Goal: Obtain resource: Download file/media

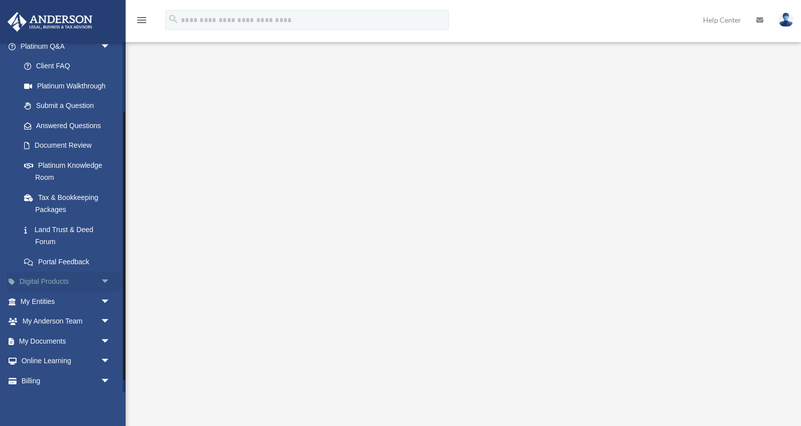
scroll to position [93, 0]
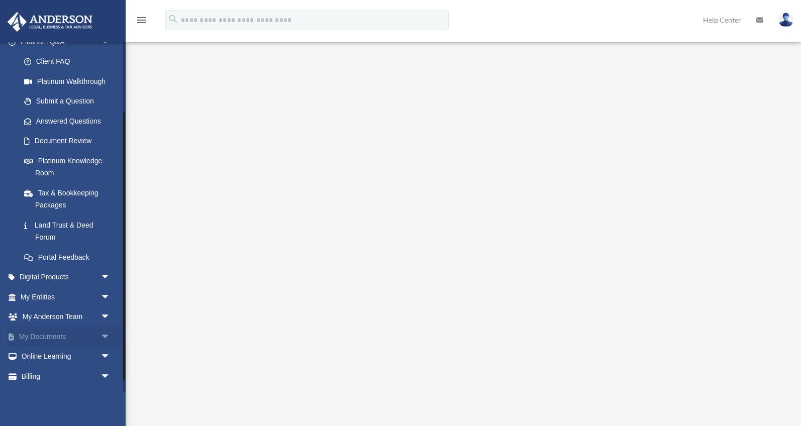
click at [97, 336] on link "My Documents arrow_drop_down" at bounding box center [66, 337] width 119 height 20
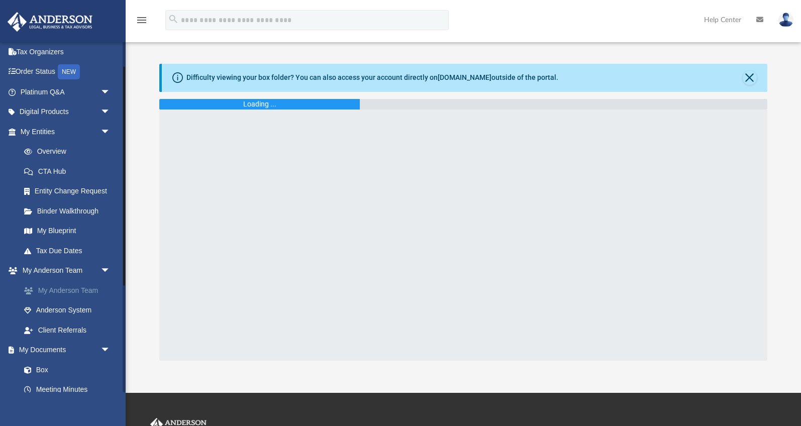
scroll to position [49, 0]
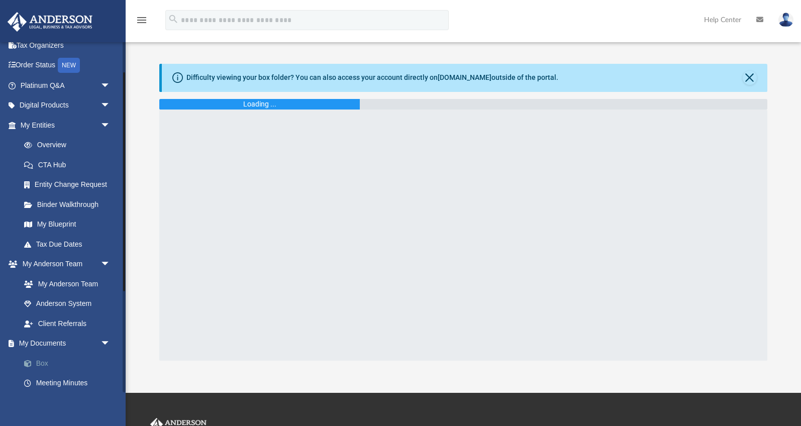
click at [40, 355] on link "Box" at bounding box center [70, 363] width 112 height 20
click at [775, 23] on link at bounding box center [786, 19] width 30 height 44
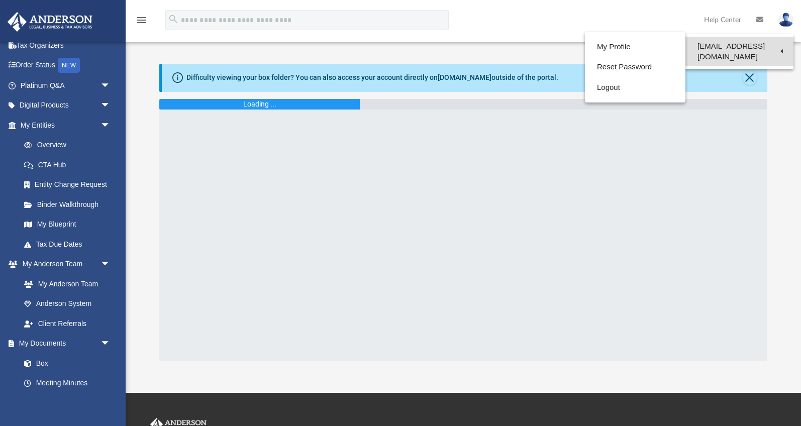
click at [756, 46] on link "kingdombuiltlifeco@gmail.com" at bounding box center [740, 52] width 108 height 30
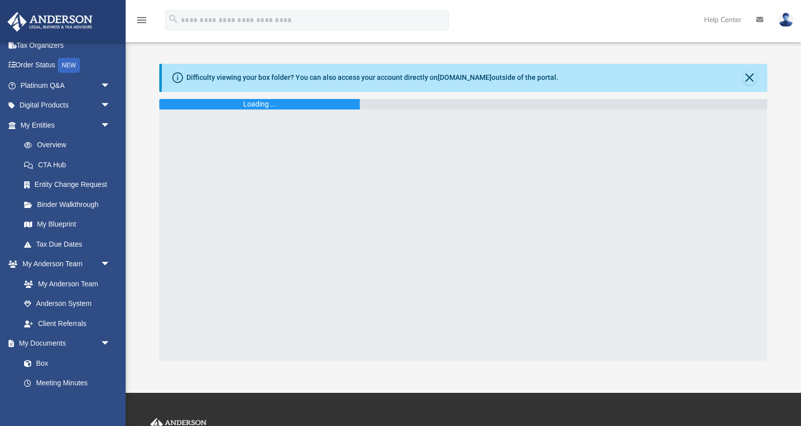
click at [789, 22] on img at bounding box center [786, 20] width 15 height 15
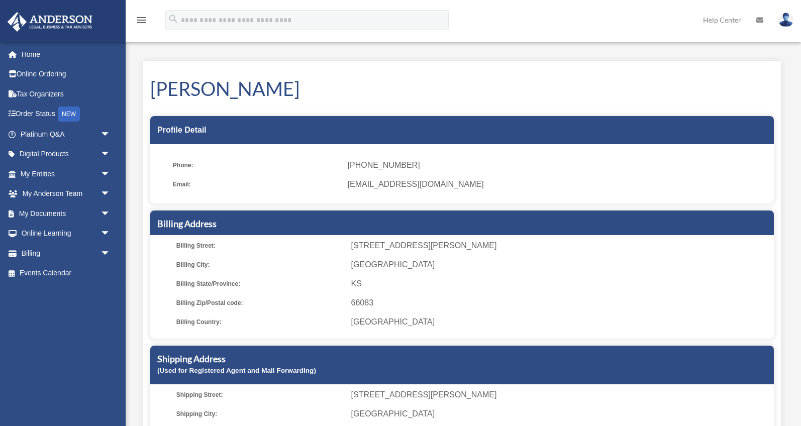
click at [788, 20] on img at bounding box center [786, 20] width 15 height 15
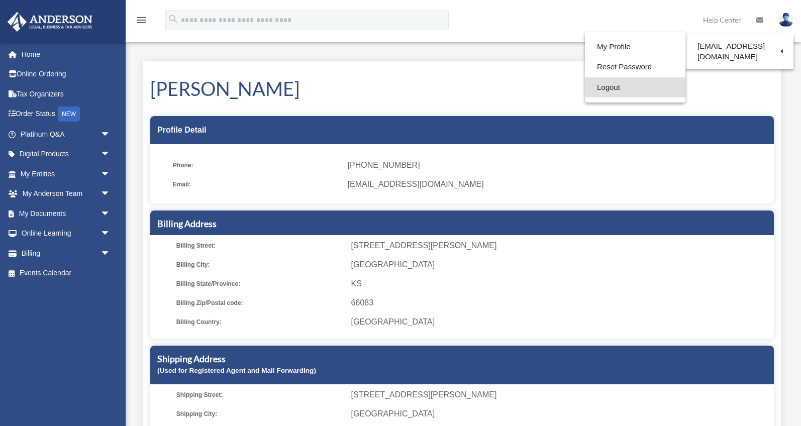
click at [610, 93] on link "Logout" at bounding box center [635, 87] width 101 height 21
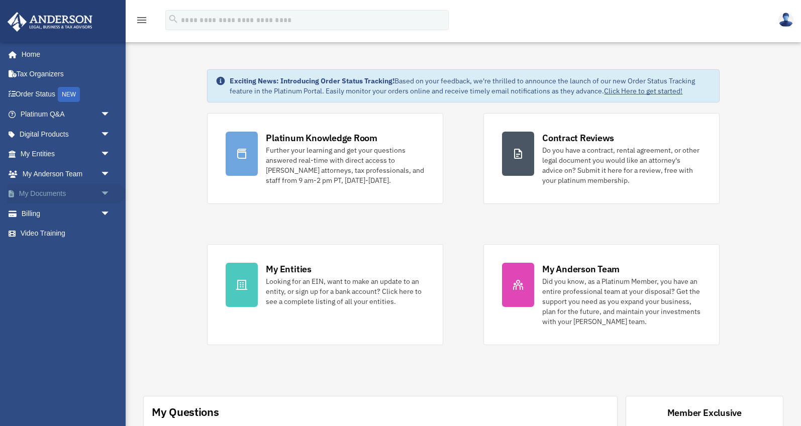
click at [101, 194] on span "arrow_drop_down" at bounding box center [111, 194] width 20 height 21
click at [65, 222] on link "Box" at bounding box center [70, 214] width 112 height 20
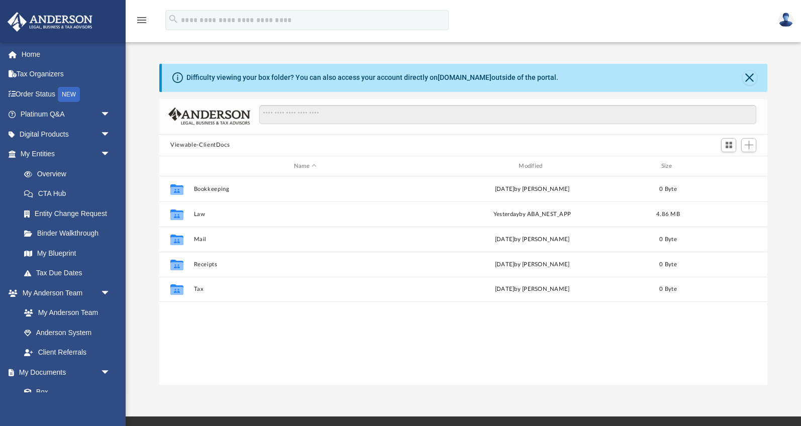
scroll to position [228, 608]
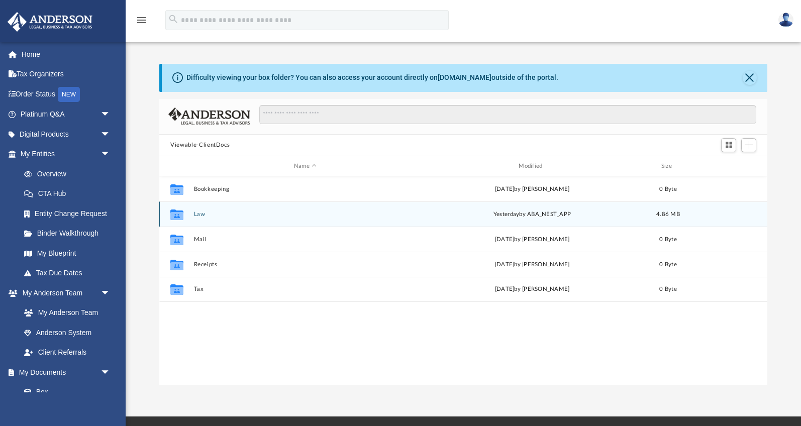
click at [255, 215] on button "Law" at bounding box center [305, 214] width 223 height 7
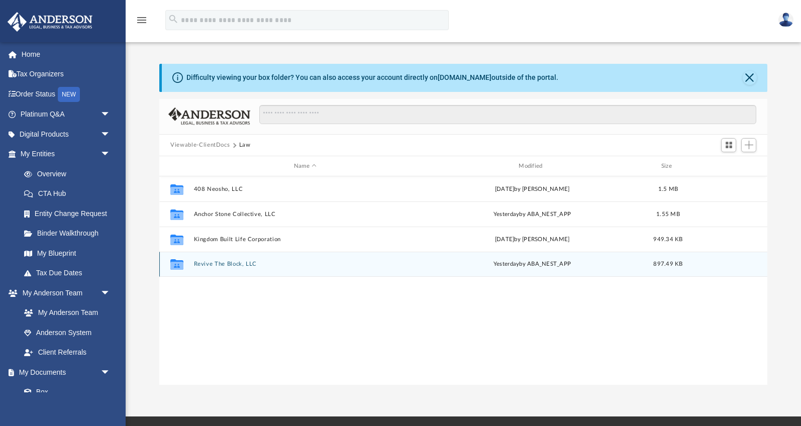
click at [241, 262] on button "Revive The Block, LLC" at bounding box center [305, 264] width 223 height 7
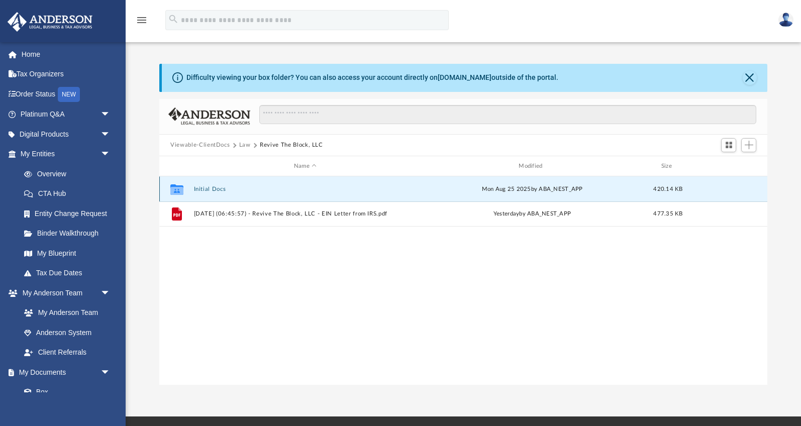
click at [217, 187] on button "Initial Docs" at bounding box center [305, 189] width 223 height 7
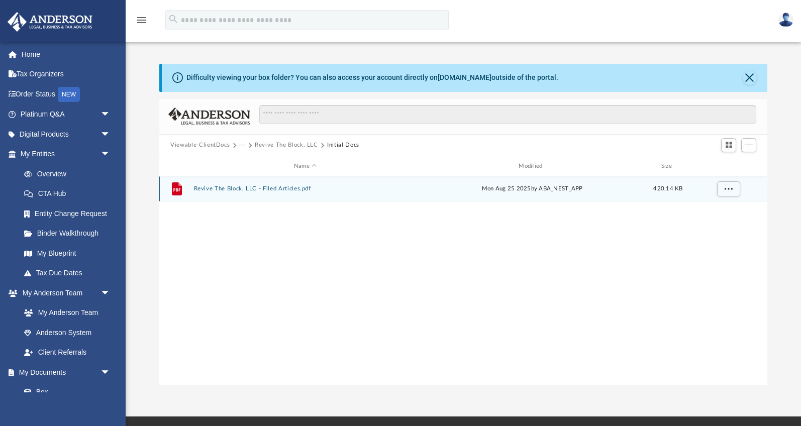
click at [225, 188] on button "Revive The Block, LLC - Filed Articles.pdf" at bounding box center [305, 189] width 223 height 7
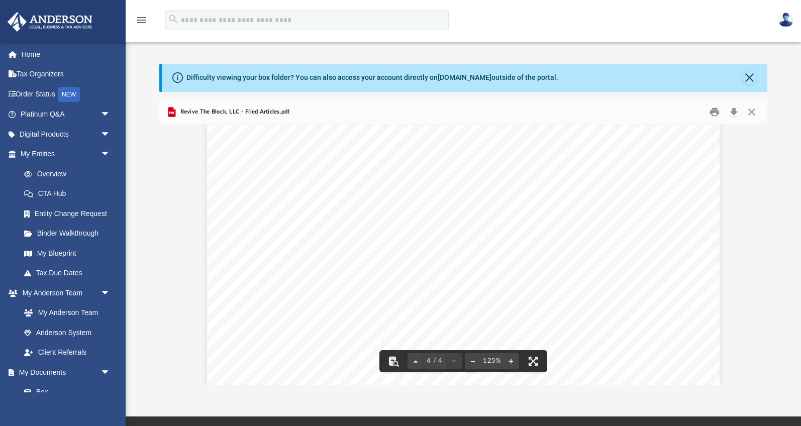
scroll to position [2455, 0]
click at [755, 113] on button "Close" at bounding box center [752, 112] width 18 height 16
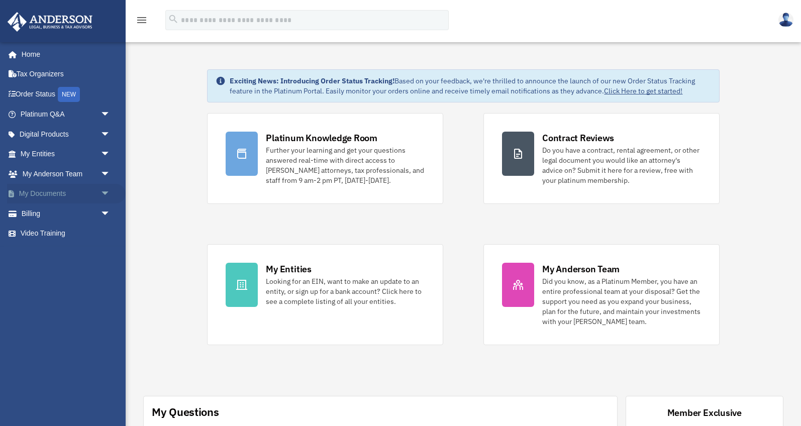
click at [104, 192] on span "arrow_drop_down" at bounding box center [111, 194] width 20 height 21
click at [61, 212] on link "Box" at bounding box center [70, 214] width 112 height 20
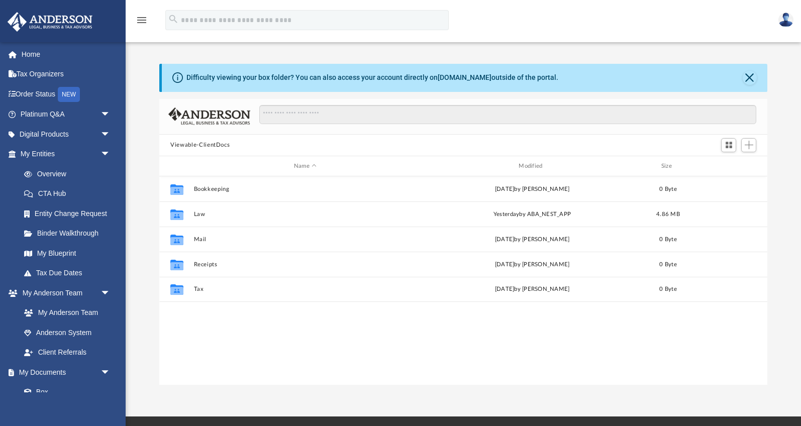
scroll to position [228, 608]
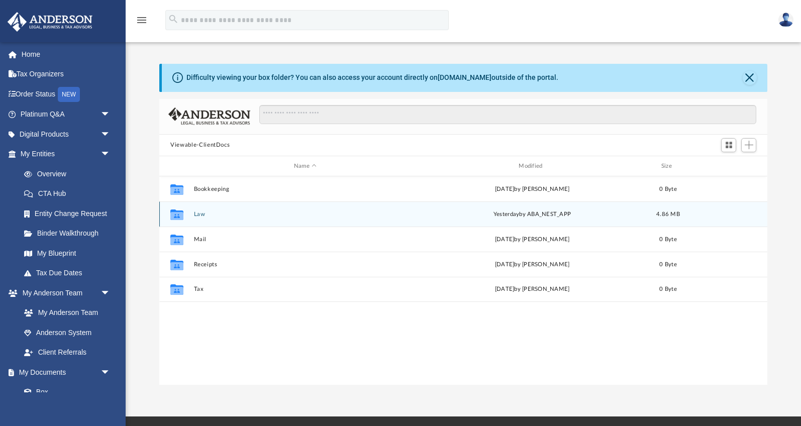
click at [273, 215] on button "Law" at bounding box center [305, 214] width 223 height 7
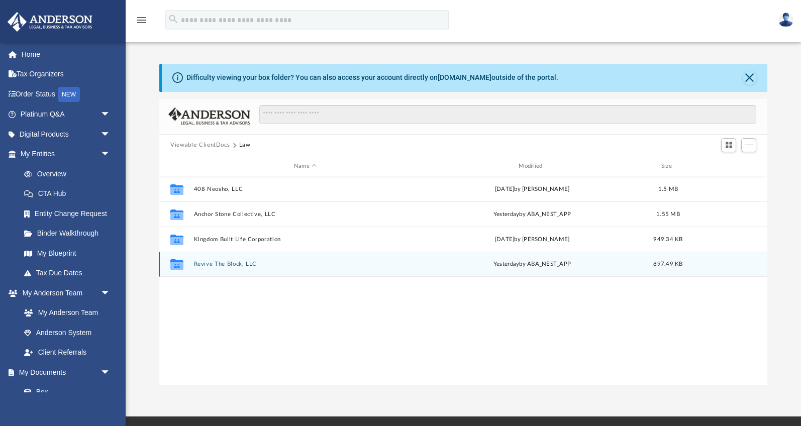
click at [244, 262] on button "Revive The Block, LLC" at bounding box center [305, 264] width 223 height 7
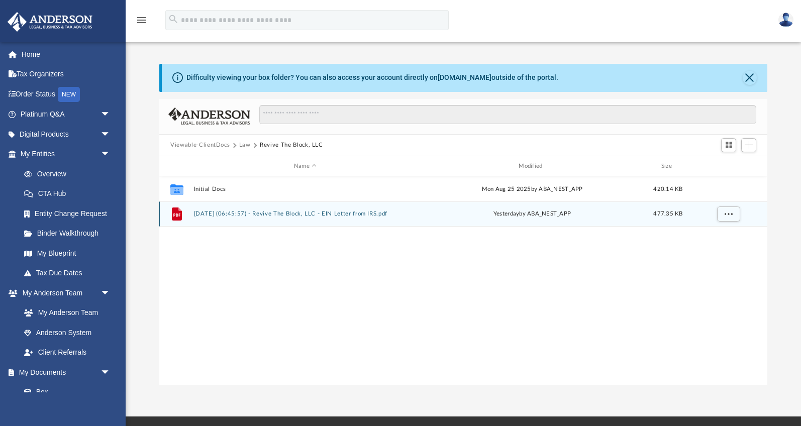
click at [258, 210] on div "File 2025.09.08 (06:45:57) - Revive The Block, LLC - EIN Letter from IRS.pdf ye…" at bounding box center [463, 214] width 608 height 25
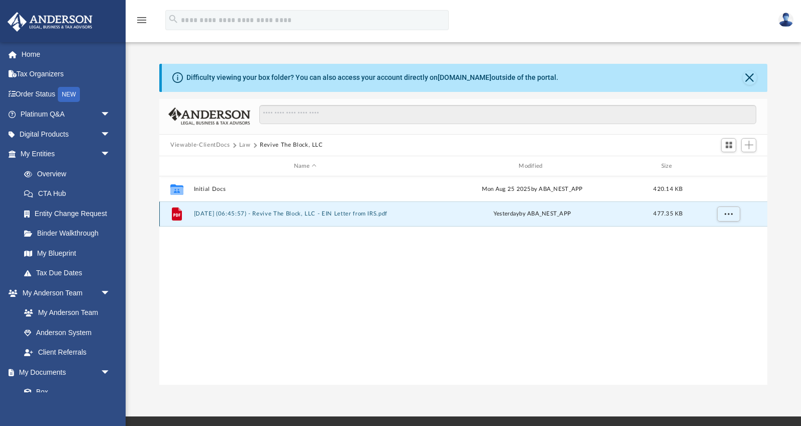
click at [252, 212] on button "2025.09.08 (06:45:57) - Revive The Block, LLC - EIN Letter from IRS.pdf" at bounding box center [305, 214] width 223 height 7
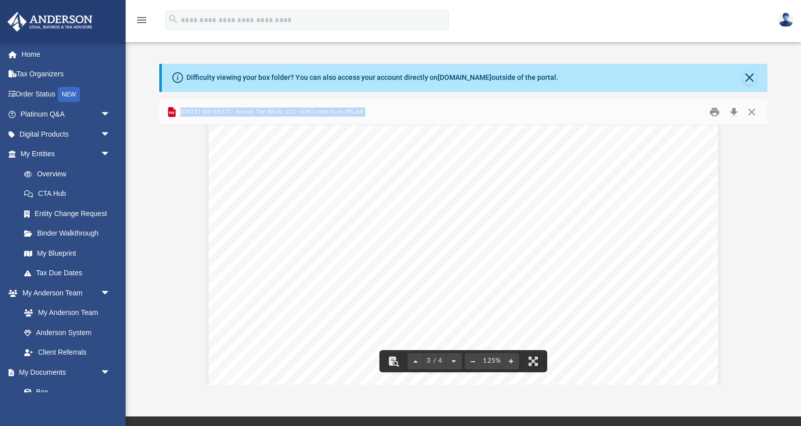
scroll to position [1529, 0]
click at [734, 117] on button "Download" at bounding box center [734, 112] width 18 height 16
click at [752, 111] on button "Close" at bounding box center [752, 112] width 18 height 16
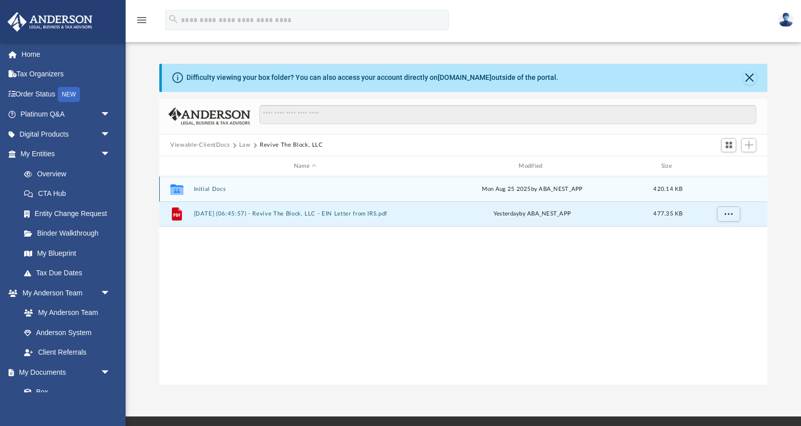
click at [217, 189] on button "Initial Docs" at bounding box center [305, 189] width 223 height 7
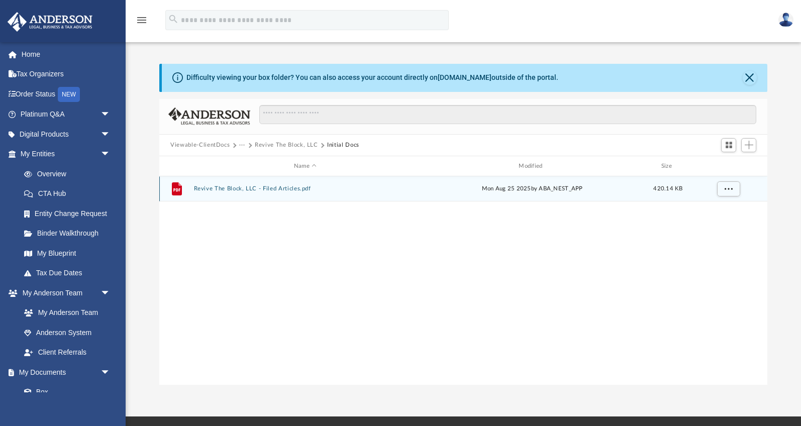
click at [217, 186] on button "Revive The Block, LLC - Filed Articles.pdf" at bounding box center [305, 189] width 223 height 7
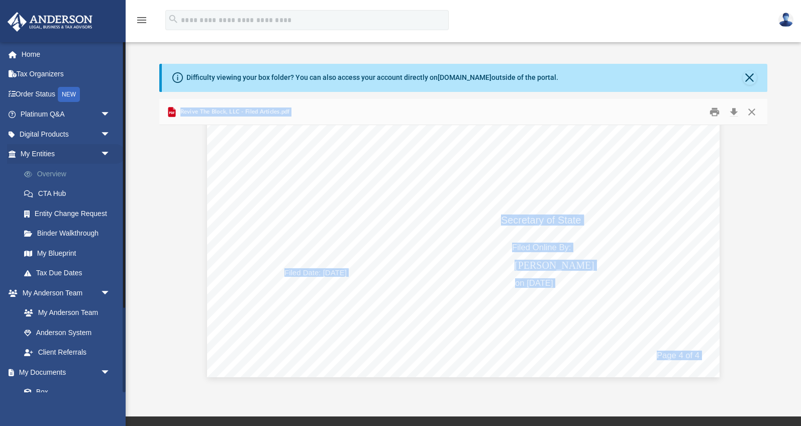
click at [62, 174] on link "Overview" at bounding box center [70, 174] width 112 height 20
click at [52, 171] on link "Overview" at bounding box center [70, 174] width 112 height 20
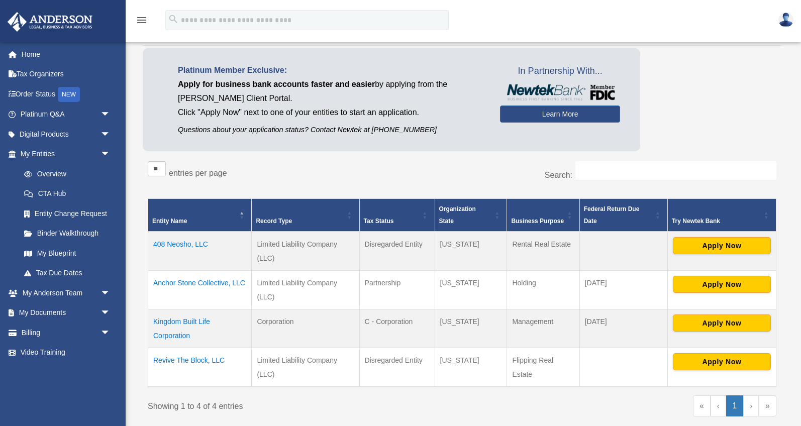
scroll to position [85, 0]
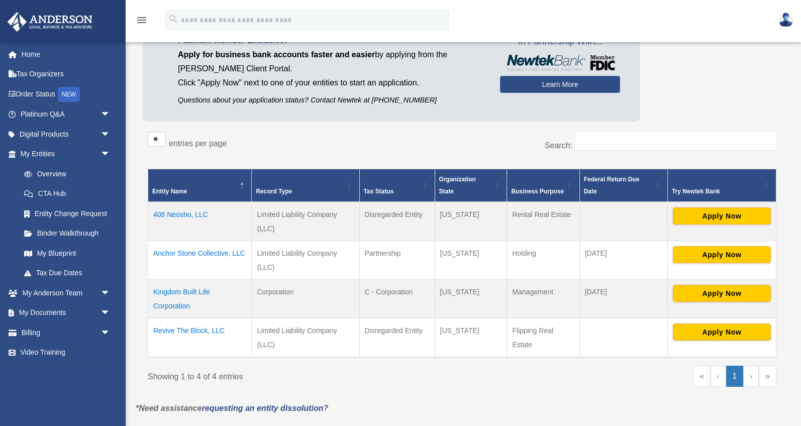
click at [183, 329] on td "Revive The Block, LLC" at bounding box center [200, 337] width 104 height 39
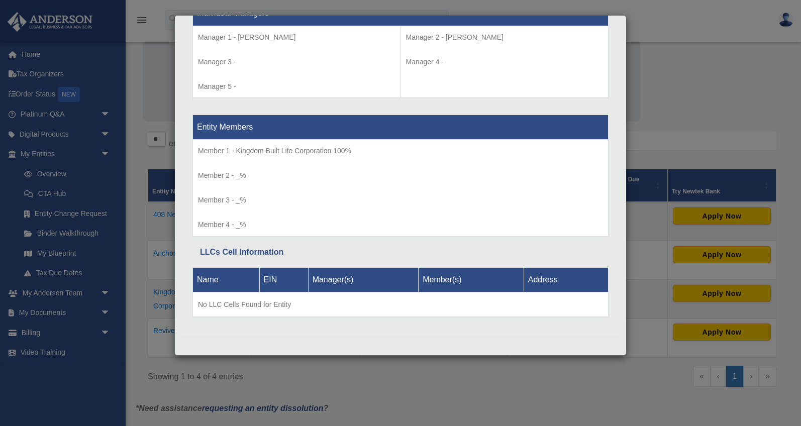
scroll to position [0, 0]
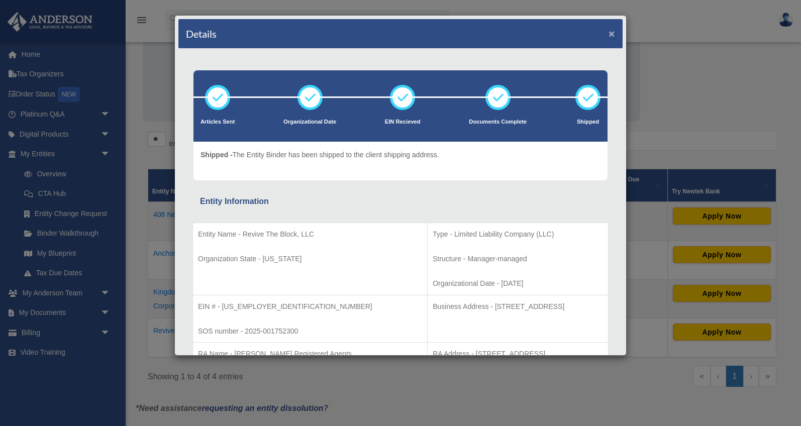
click at [611, 31] on button "×" at bounding box center [612, 33] width 7 height 11
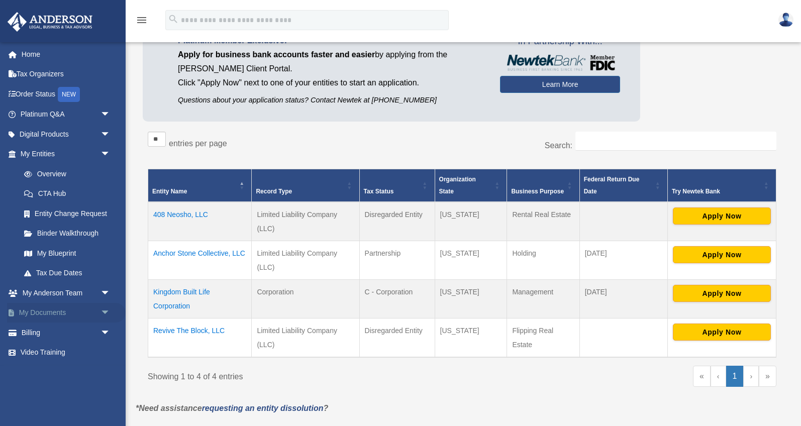
click at [101, 315] on span "arrow_drop_down" at bounding box center [111, 313] width 20 height 21
click at [74, 329] on link "Box" at bounding box center [70, 333] width 112 height 20
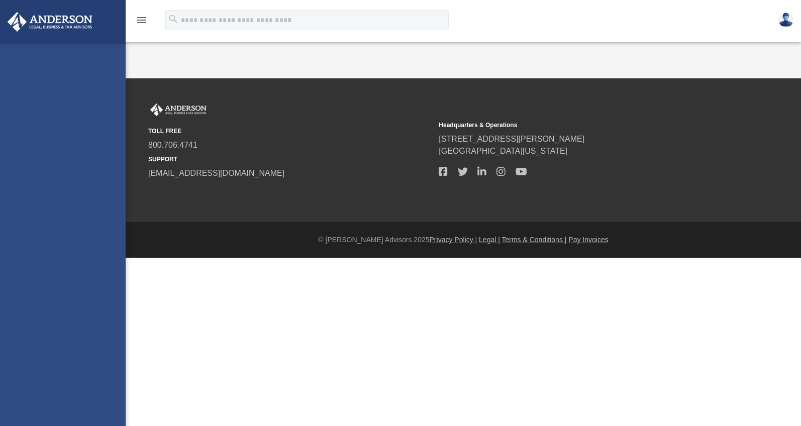
click at [59, 330] on div "[EMAIL_ADDRESS][DOMAIN_NAME] Sign Out [EMAIL_ADDRESS][DOMAIN_NAME] Home Tax Org…" at bounding box center [63, 255] width 126 height 426
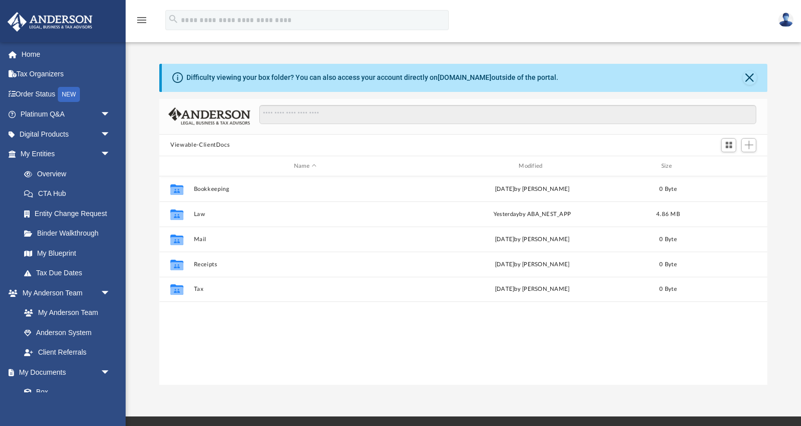
scroll to position [228, 608]
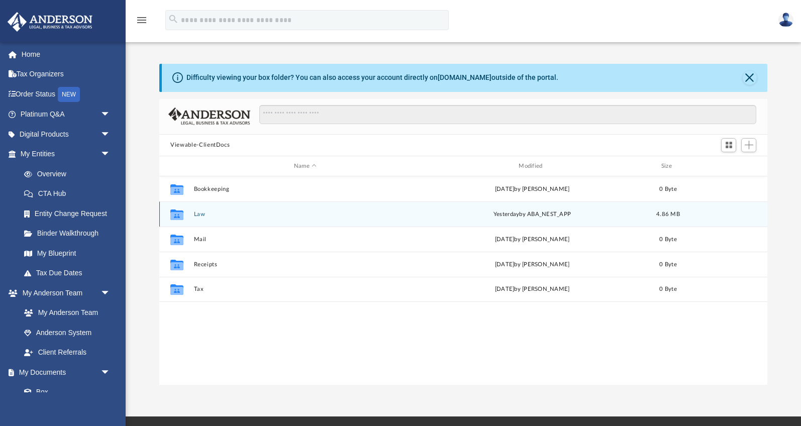
click at [218, 215] on button "Law" at bounding box center [305, 214] width 223 height 7
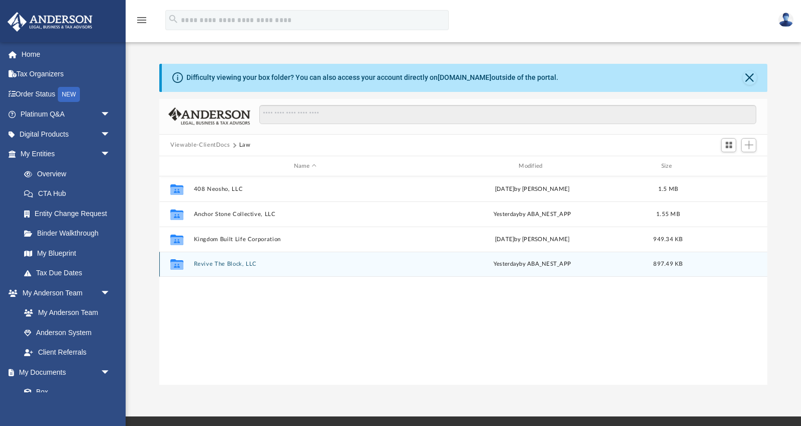
click at [223, 268] on div "Collaborated Folder Revive The Block, LLC [DATE] by ABA_NEST_APP 897.49 KB" at bounding box center [463, 264] width 608 height 25
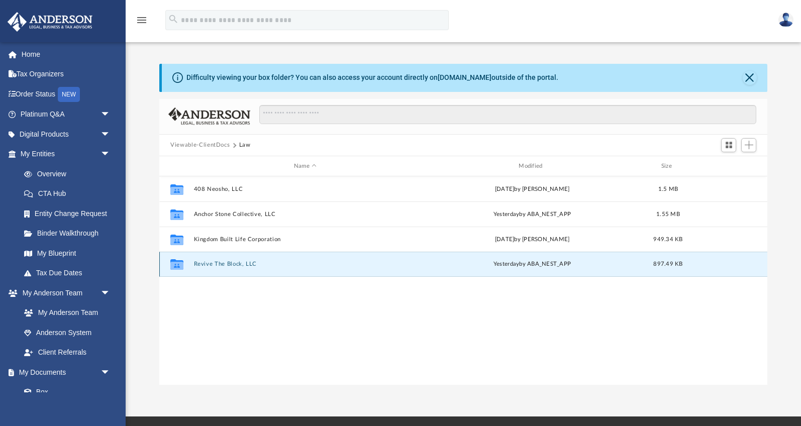
click at [220, 264] on button "Revive The Block, LLC" at bounding box center [305, 264] width 223 height 7
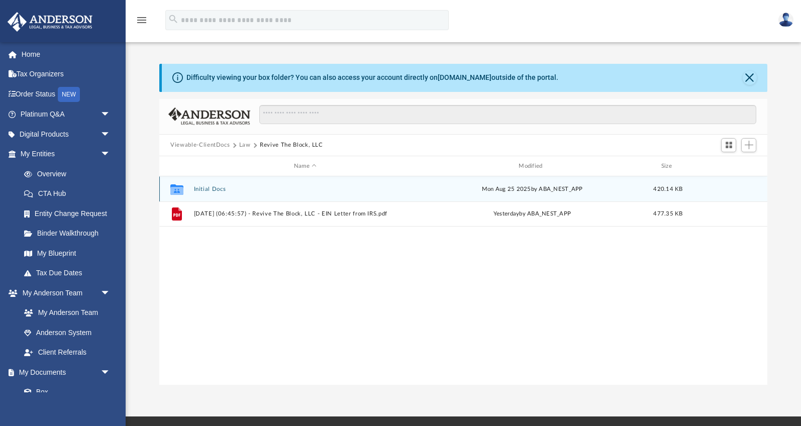
click at [223, 190] on button "Initial Docs" at bounding box center [305, 189] width 223 height 7
click at [280, 191] on button "Revive The Block, LLC - Filed Articles.pdf" at bounding box center [305, 189] width 223 height 7
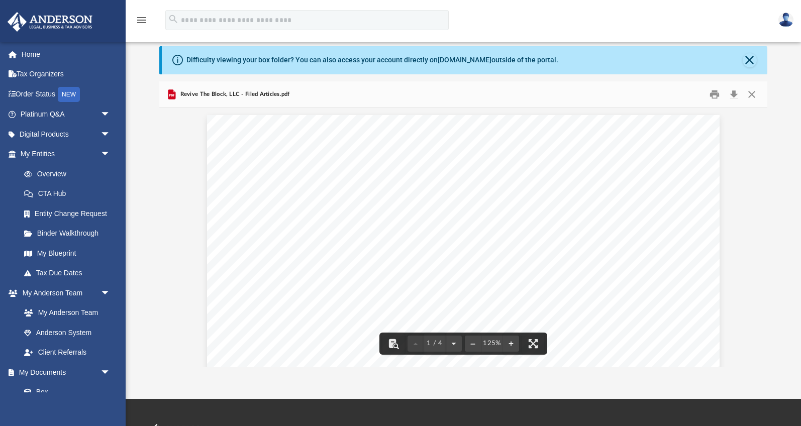
scroll to position [17, 0]
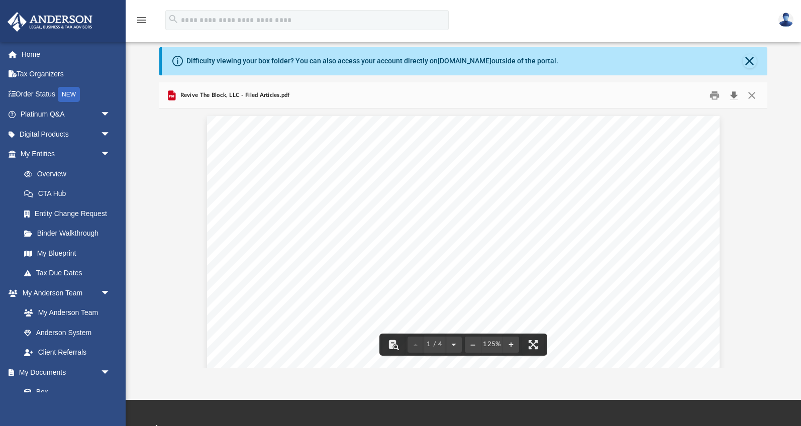
click at [735, 96] on button "Download" at bounding box center [734, 95] width 18 height 16
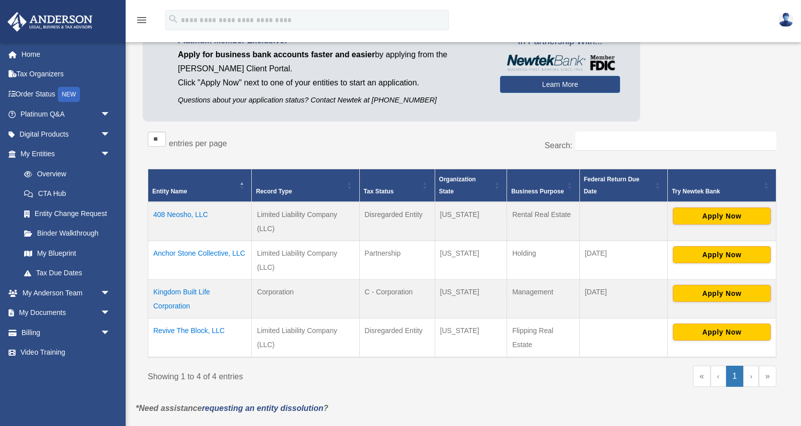
scroll to position [87, 0]
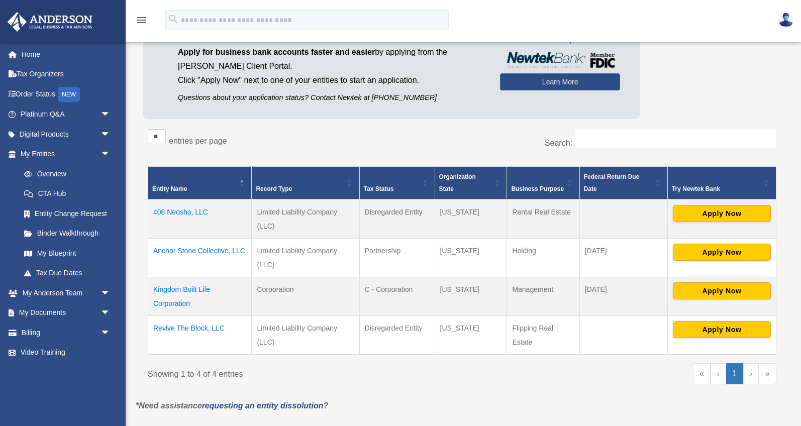
click at [179, 216] on td "408 Neosho, LLC" at bounding box center [200, 219] width 104 height 39
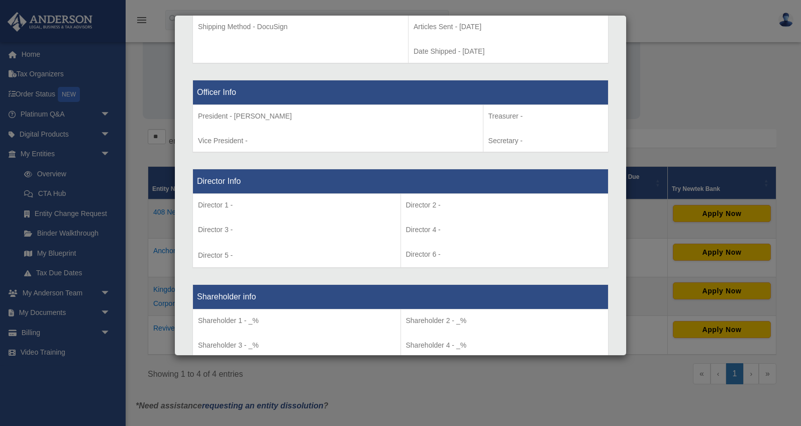
scroll to position [846, 0]
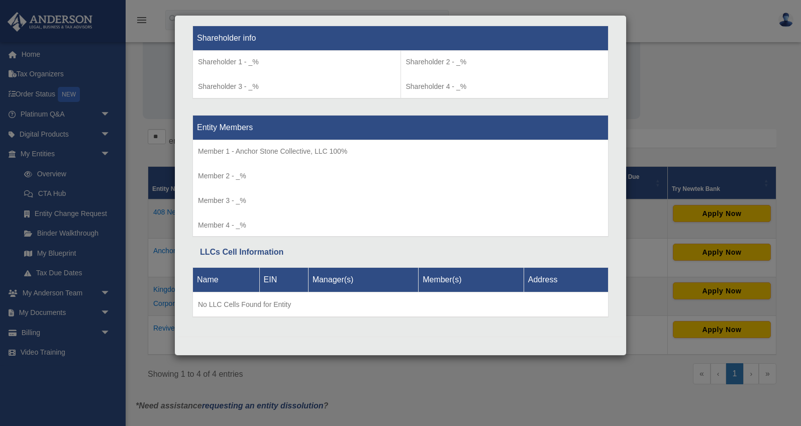
click at [386, 361] on div "Details × Articles Sent Organizational Date" at bounding box center [400, 213] width 801 height 426
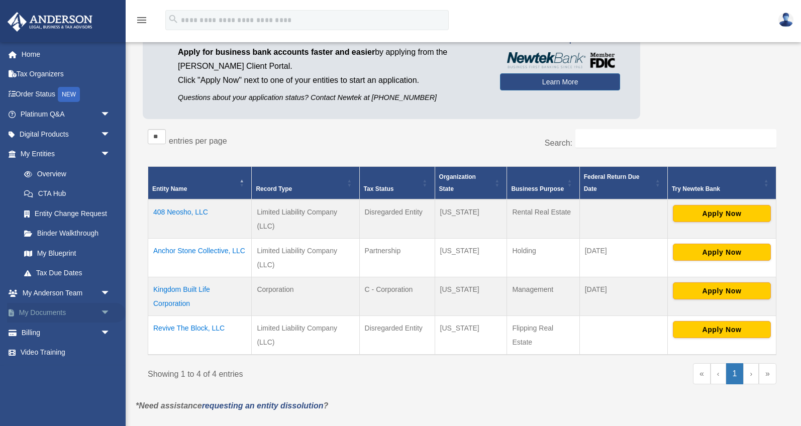
click at [97, 315] on link "My Documents arrow_drop_down" at bounding box center [66, 313] width 119 height 20
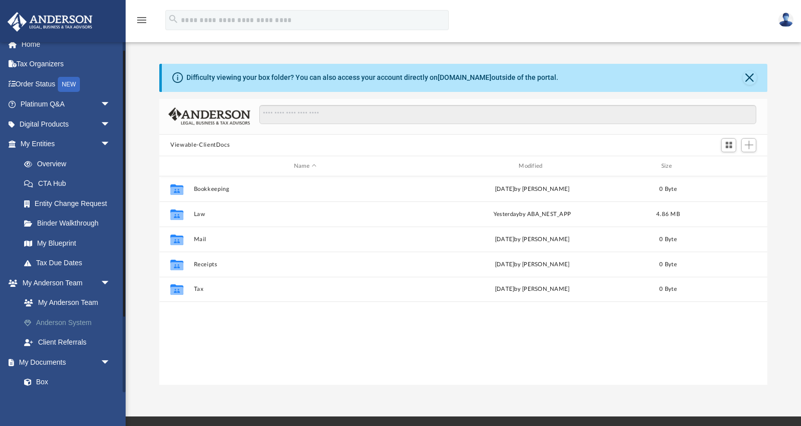
scroll to position [12, 0]
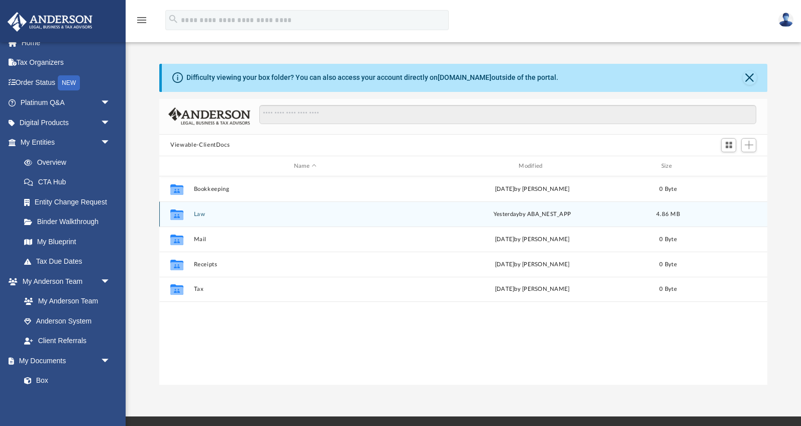
click at [206, 208] on div "Collaborated Folder Law [DATE] by ABA_NEST_APP 4.86 MB" at bounding box center [463, 214] width 608 height 25
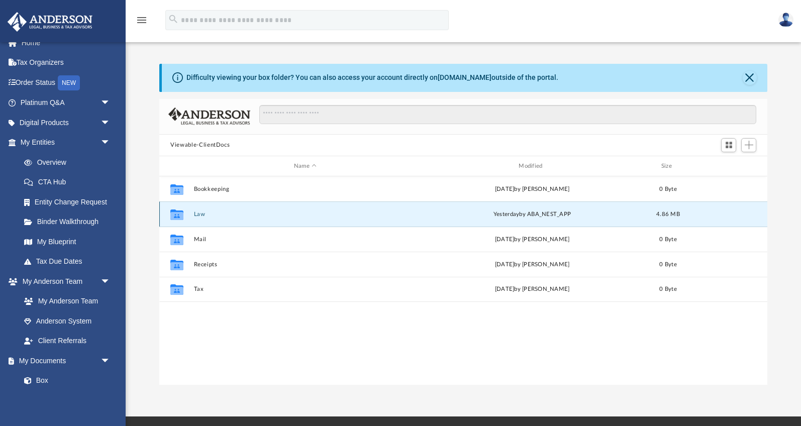
click at [200, 212] on button "Law" at bounding box center [305, 214] width 223 height 7
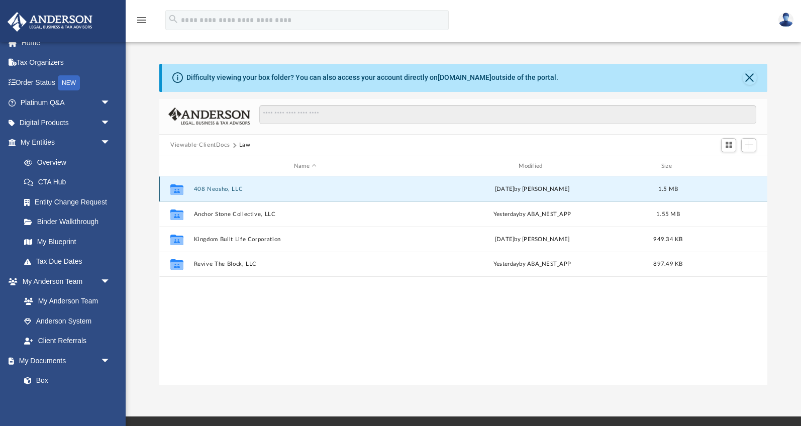
click at [229, 189] on button "408 Neosho, LLC" at bounding box center [305, 189] width 223 height 7
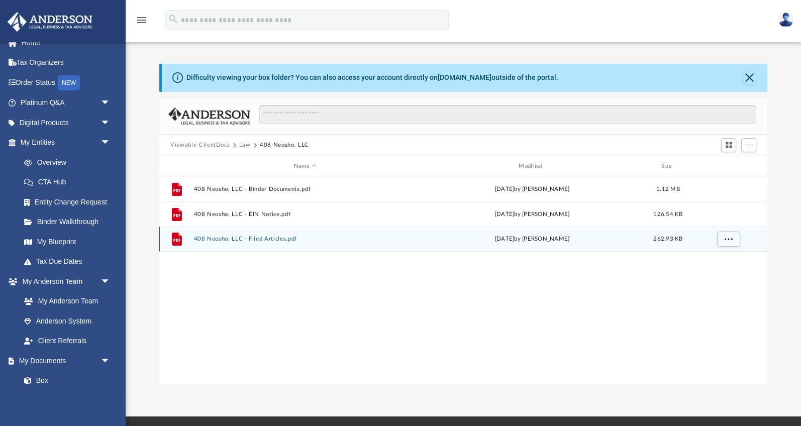
click at [239, 242] on button "408 Neosho, LLC - Filed Articles.pdf" at bounding box center [305, 239] width 223 height 7
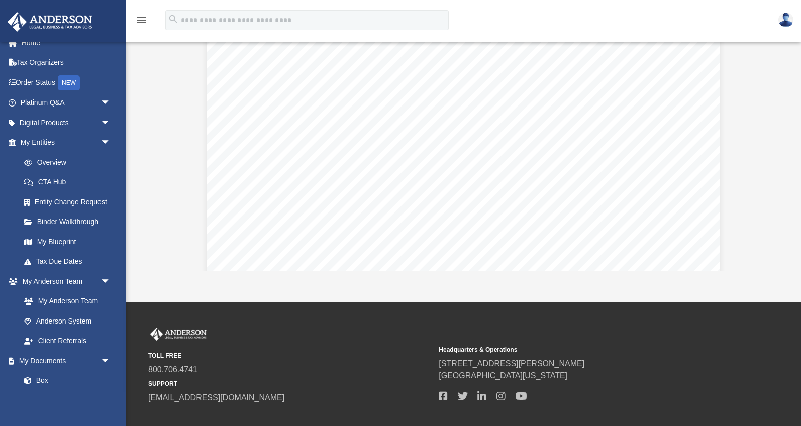
scroll to position [0, 0]
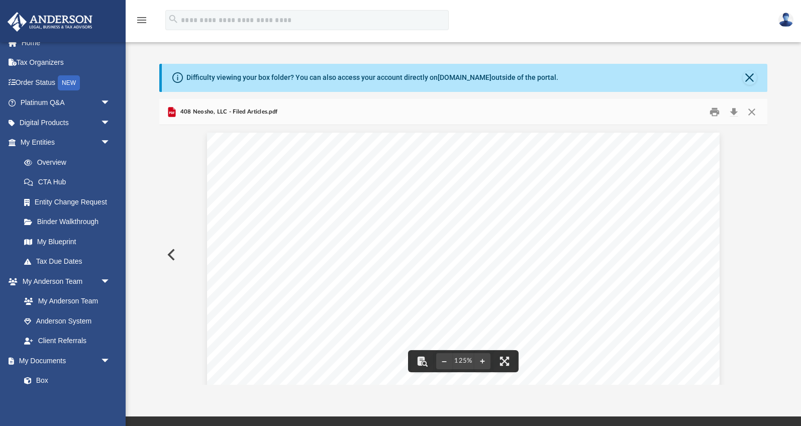
click at [169, 253] on button "Preview" at bounding box center [170, 255] width 22 height 28
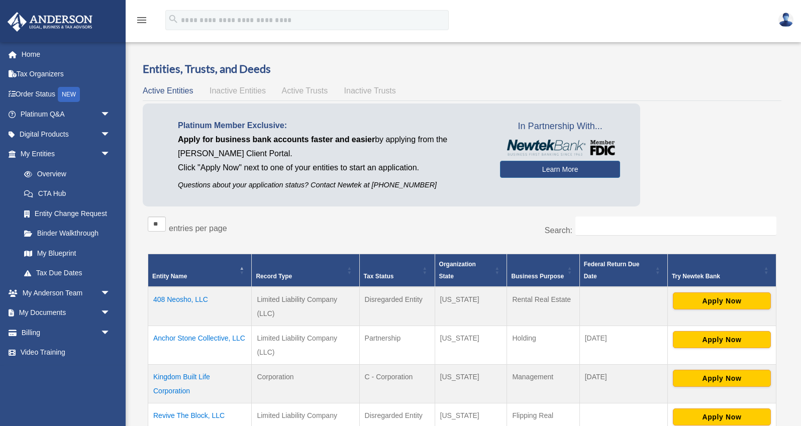
scroll to position [87, 0]
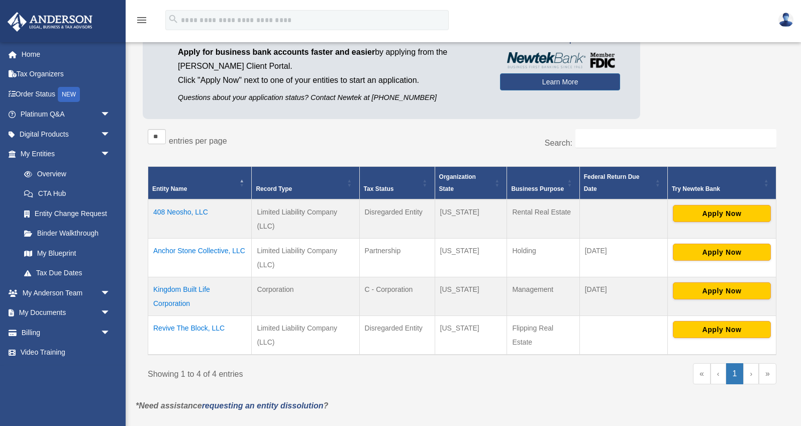
click at [195, 326] on td "Revive The Block, LLC" at bounding box center [200, 335] width 104 height 39
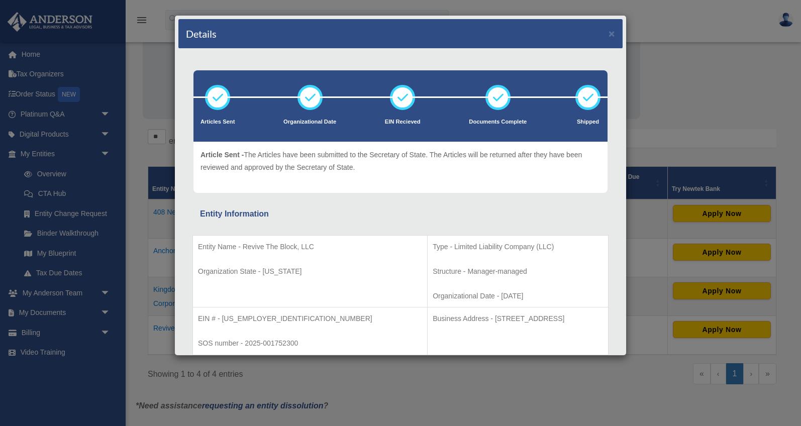
click at [81, 285] on div "Details × Articles Sent Organizational Date" at bounding box center [400, 213] width 801 height 426
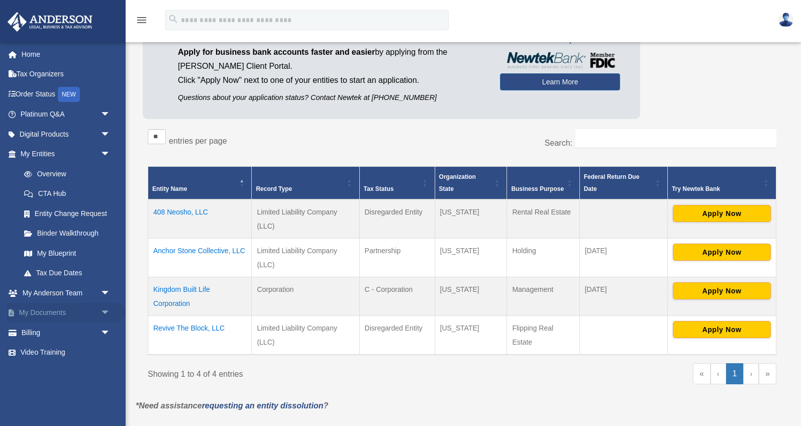
click at [105, 313] on span "arrow_drop_down" at bounding box center [111, 313] width 20 height 21
click at [82, 334] on link "Box" at bounding box center [70, 333] width 112 height 20
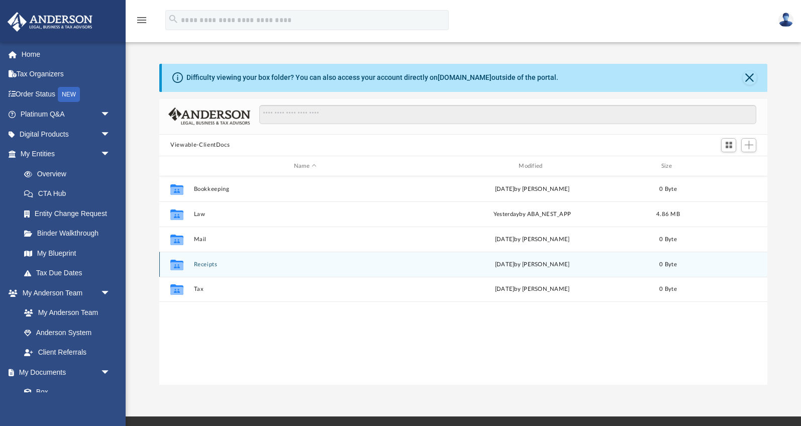
scroll to position [228, 608]
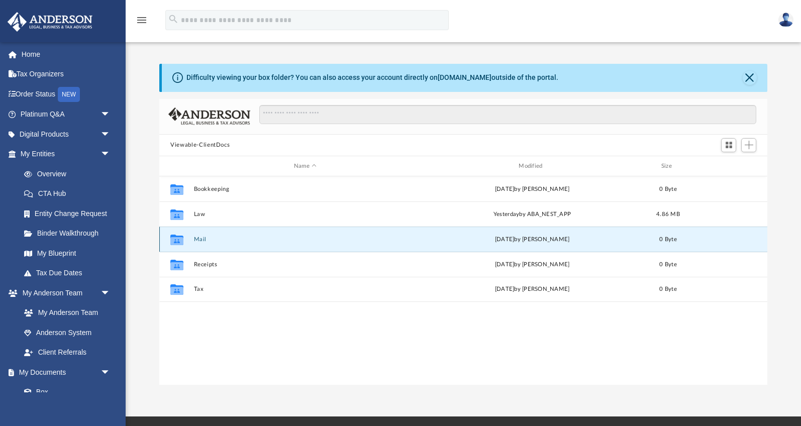
click at [208, 241] on button "Mail" at bounding box center [305, 239] width 223 height 7
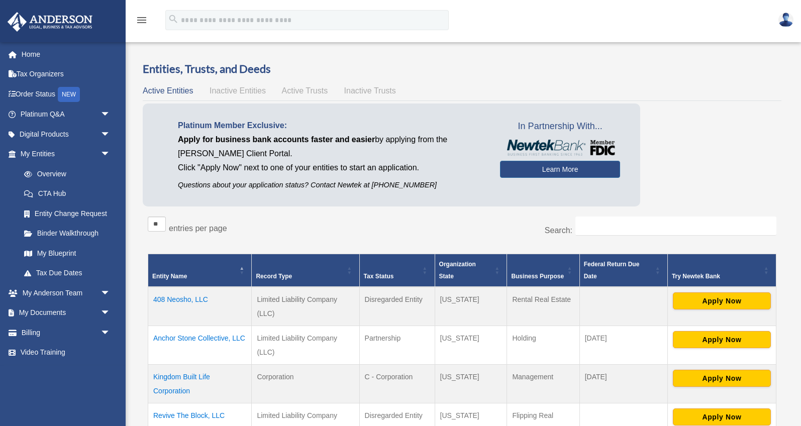
scroll to position [87, 0]
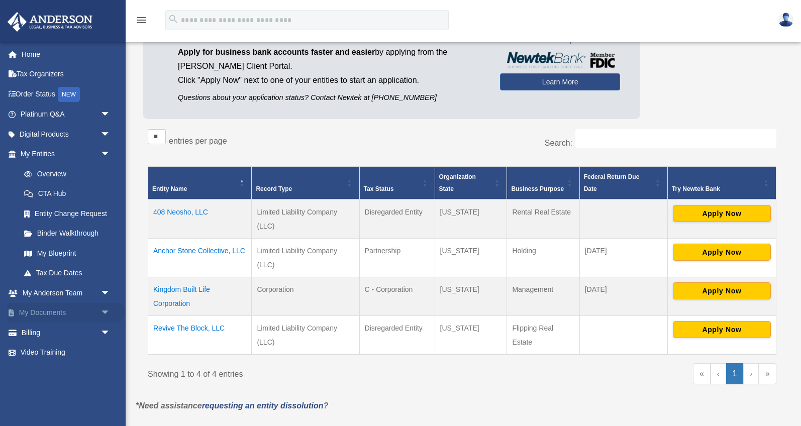
click at [101, 311] on span "arrow_drop_down" at bounding box center [111, 313] width 20 height 21
click at [72, 336] on link "Box" at bounding box center [70, 333] width 112 height 20
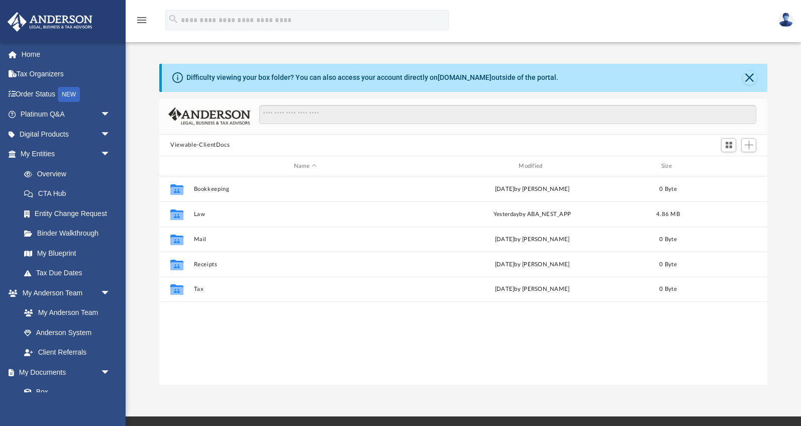
scroll to position [228, 608]
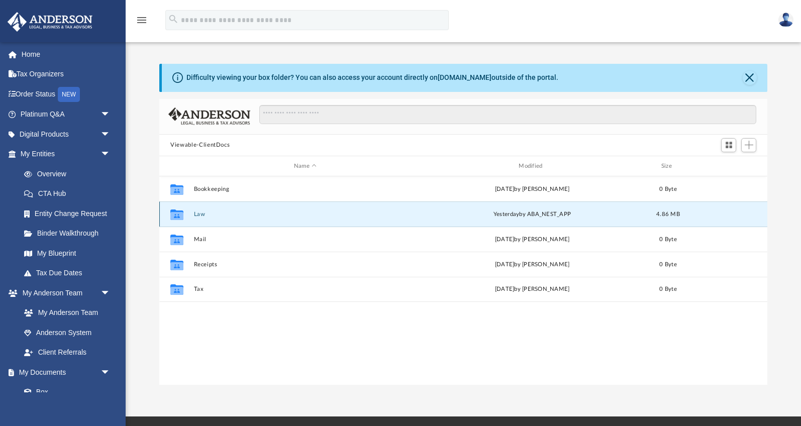
click at [198, 214] on button "Law" at bounding box center [305, 214] width 223 height 7
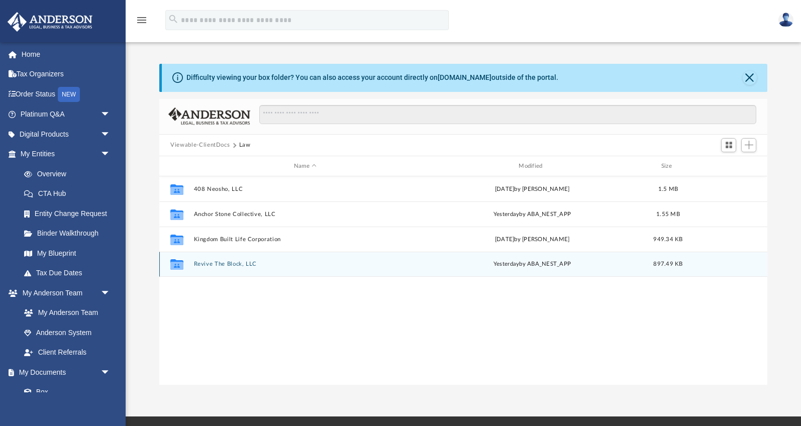
click at [216, 267] on button "Revive The Block, LLC" at bounding box center [305, 264] width 223 height 7
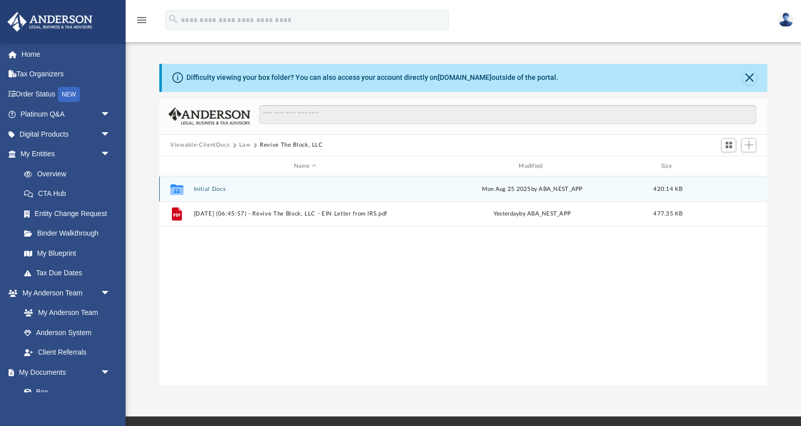
click at [204, 183] on div "Collaborated Folder Initial Docs [DATE] by ABA_NEST_APP 420.14 KB" at bounding box center [463, 188] width 608 height 25
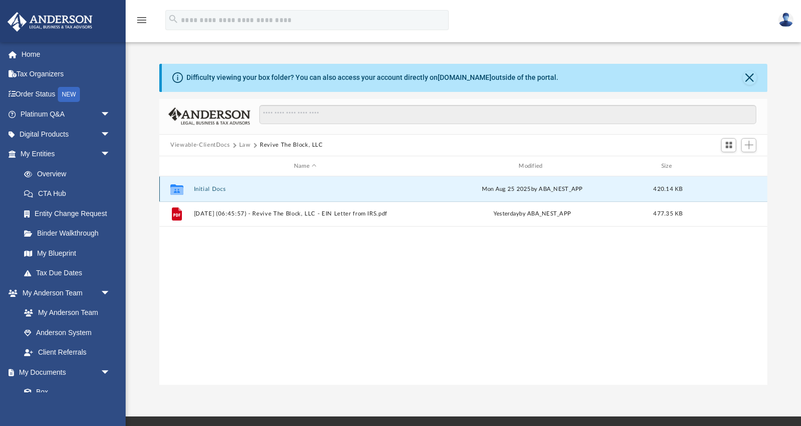
click at [204, 189] on button "Initial Docs" at bounding box center [305, 189] width 223 height 7
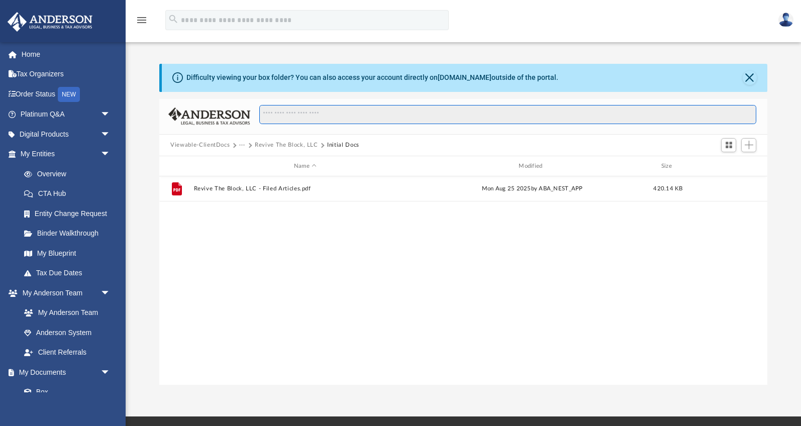
click at [336, 113] on input "Search files and folders" at bounding box center [507, 114] width 497 height 19
type input "**********"
click at [281, 112] on input "**********" at bounding box center [507, 114] width 497 height 19
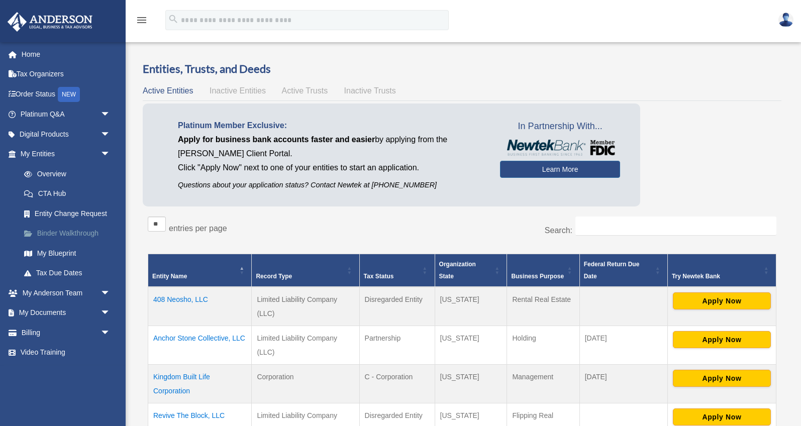
scroll to position [87, 0]
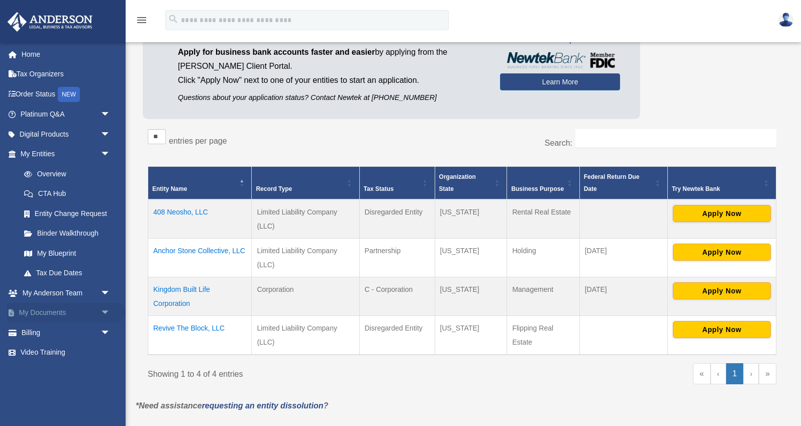
click at [102, 306] on span "arrow_drop_down" at bounding box center [111, 313] width 20 height 21
click at [62, 332] on link "Box" at bounding box center [70, 333] width 112 height 20
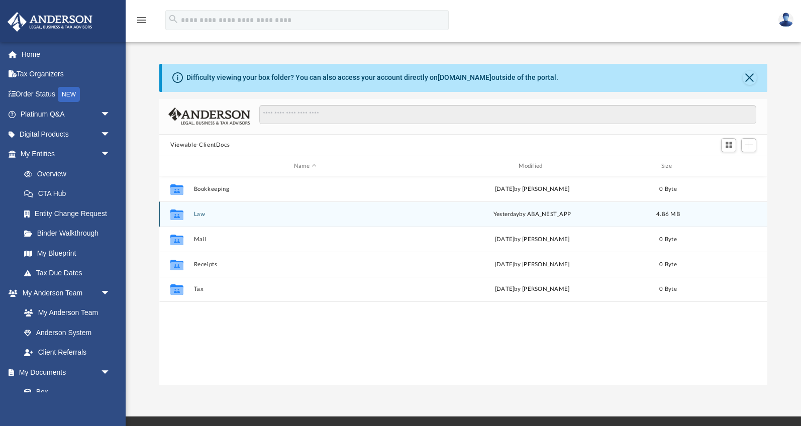
scroll to position [228, 608]
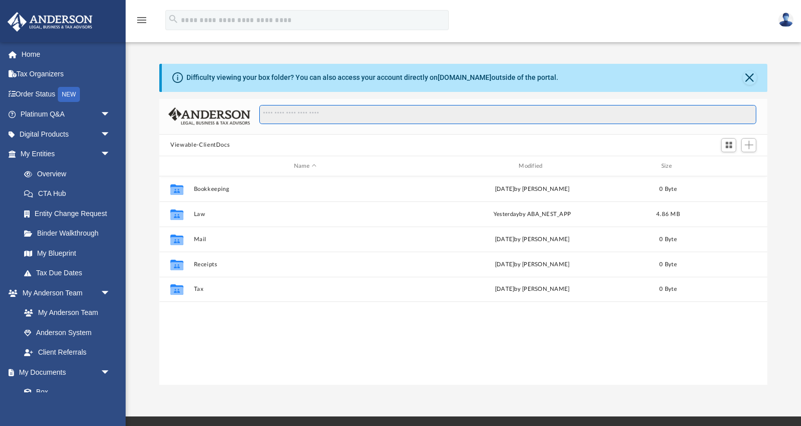
click at [296, 122] on input "Search files and folders" at bounding box center [507, 114] width 497 height 19
paste input "**********"
type input "**********"
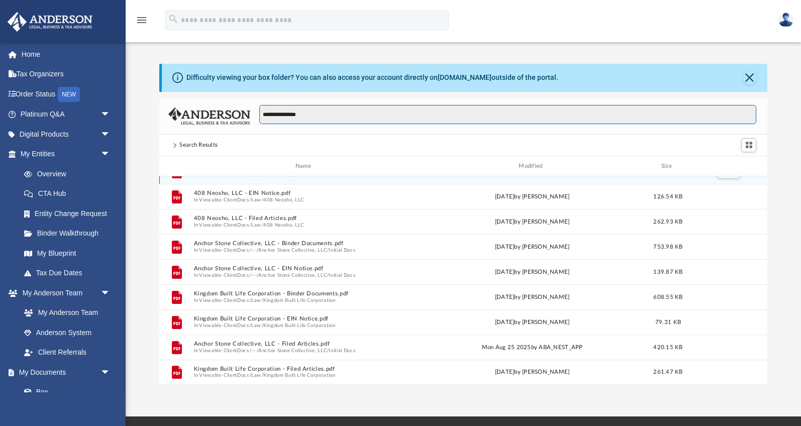
scroll to position [0, 0]
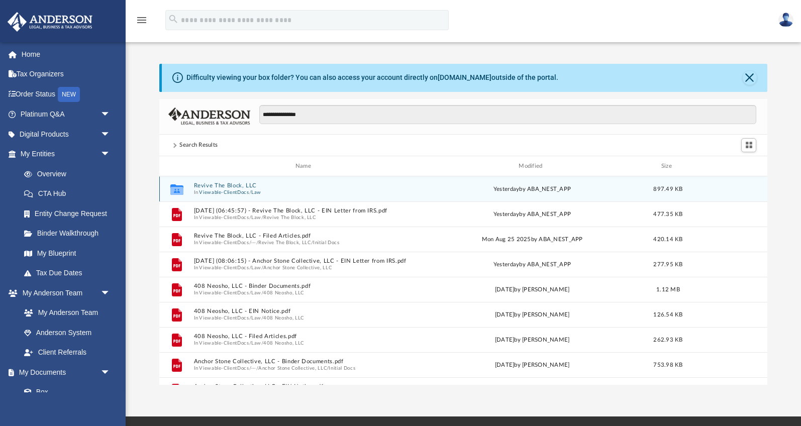
click at [237, 181] on div "Collaborated Folder Revive The Block, LLC In Viewable-ClientDocs / Law [DATE] b…" at bounding box center [463, 188] width 608 height 25
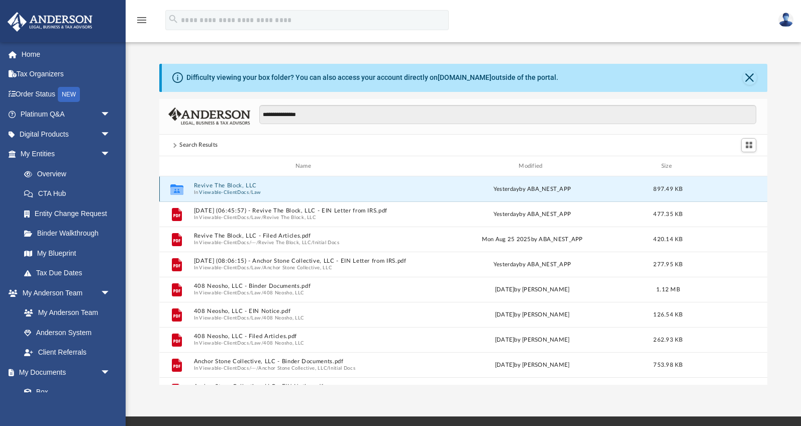
click at [238, 186] on button "Revive The Block, LLC" at bounding box center [305, 186] width 223 height 7
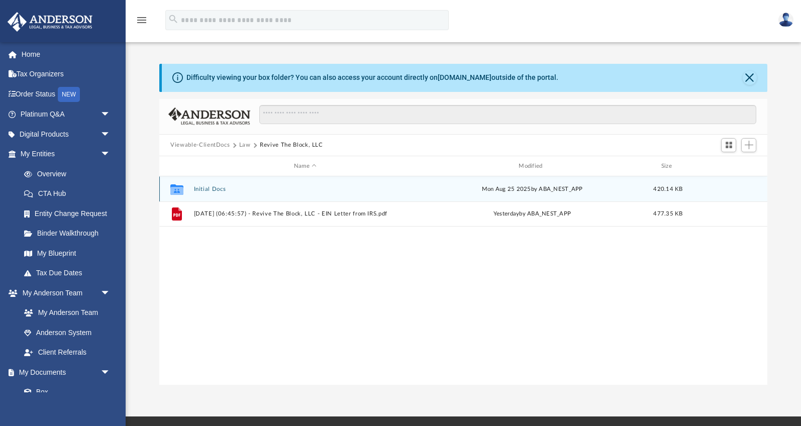
click at [225, 189] on button "Initial Docs" at bounding box center [305, 189] width 223 height 7
